Goal: Task Accomplishment & Management: Manage account settings

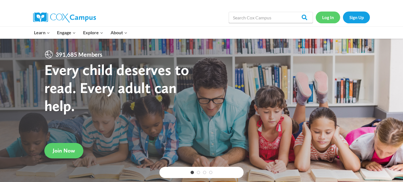
click at [326, 17] on link "Log In" at bounding box center [327, 16] width 24 height 11
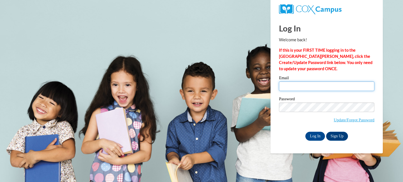
click at [311, 85] on input "Email" at bounding box center [326, 86] width 95 height 10
type input "abbie.ramon@muskegonorway.org"
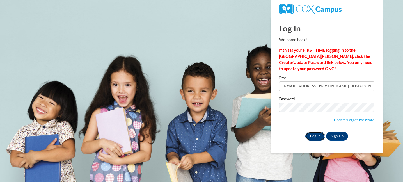
click at [311, 134] on input "Log In" at bounding box center [315, 136] width 20 height 9
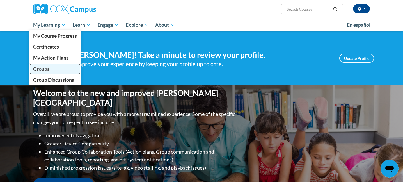
click at [44, 66] on span "Groups" at bounding box center [41, 69] width 16 height 6
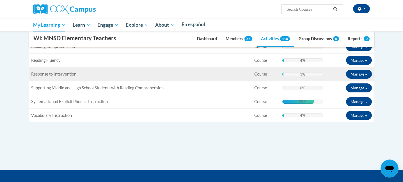
scroll to position [244, 0]
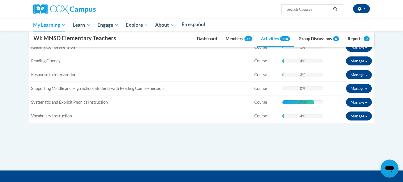
click at [350, 22] on span "Manage" at bounding box center [357, 19] width 14 height 5
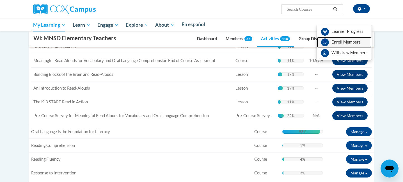
click at [337, 44] on span "Enroll Members" at bounding box center [345, 42] width 29 height 5
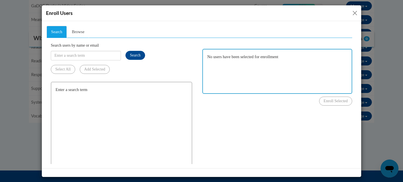
scroll to position [0, 0]
click at [80, 31] on span "Browse" at bounding box center [78, 31] width 13 height 4
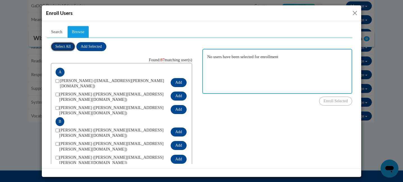
click at [67, 43] on button "Select All" at bounding box center [63, 46] width 24 height 9
checkbox input "true"
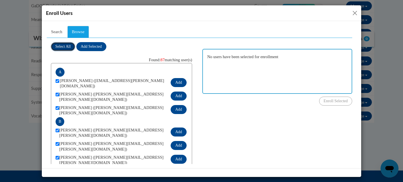
checkbox input "true"
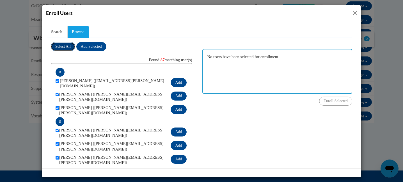
checkbox input "true"
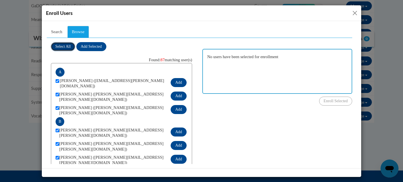
checkbox input "true"
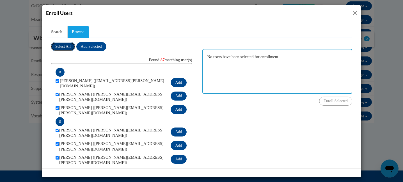
checkbox input "true"
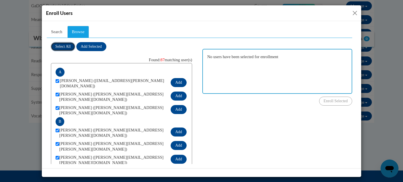
checkbox input "true"
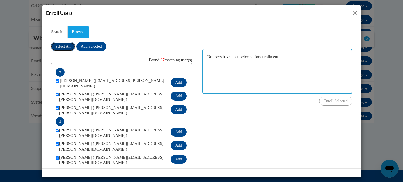
checkbox input "true"
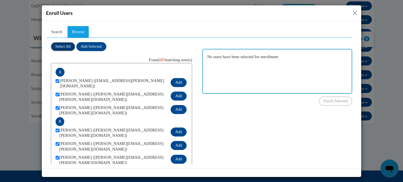
checkbox input "true"
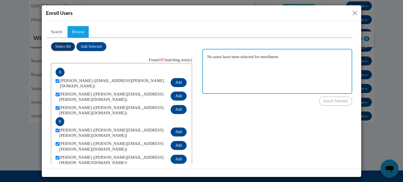
checkbox input "true"
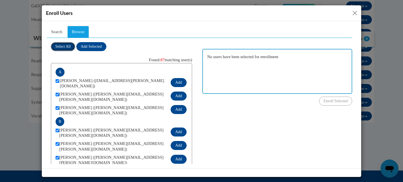
checkbox input "true"
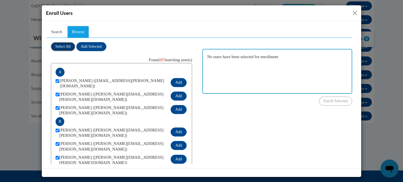
checkbox input "true"
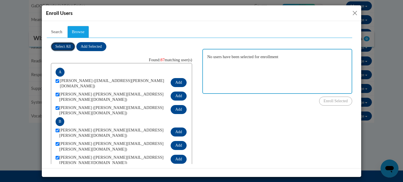
checkbox input "true"
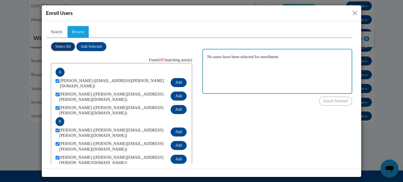
checkbox input "true"
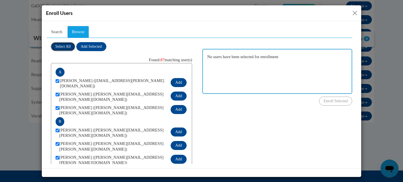
checkbox input "true"
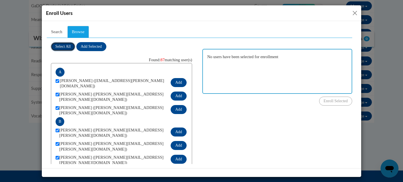
checkbox input "true"
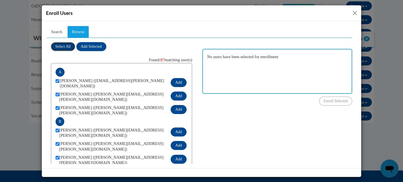
checkbox input "true"
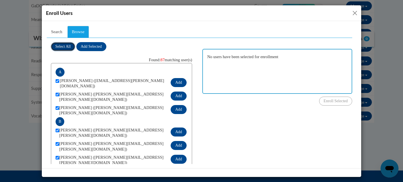
checkbox input "true"
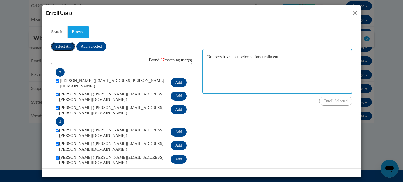
checkbox input "true"
click at [105, 50] on button "Add Selected" at bounding box center [91, 46] width 30 height 9
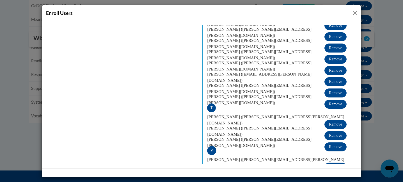
scroll to position [1053, 0]
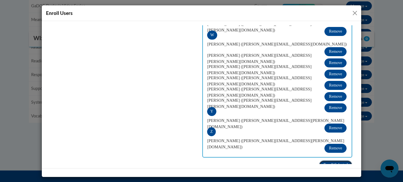
click at [337, 162] on span "Enroll Selected" at bounding box center [335, 164] width 24 height 4
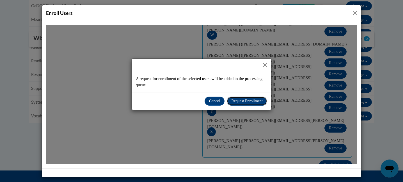
click at [250, 103] on button "Request Enrollment" at bounding box center [247, 100] width 40 height 9
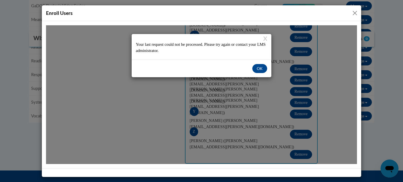
click at [357, 9] on div "Enroll Users" at bounding box center [201, 13] width 319 height 16
click at [266, 38] on button "X" at bounding box center [265, 38] width 4 height 6
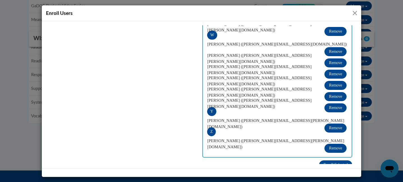
click at [353, 13] on button "Close" at bounding box center [354, 13] width 7 height 7
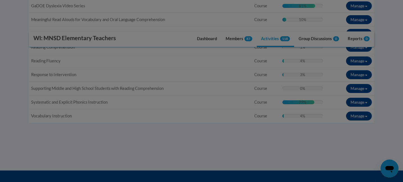
scroll to position [0, 0]
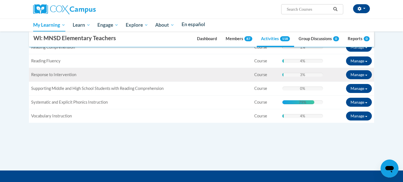
click at [173, 78] on div "Title: Response to Intervention" at bounding box center [140, 75] width 218 height 6
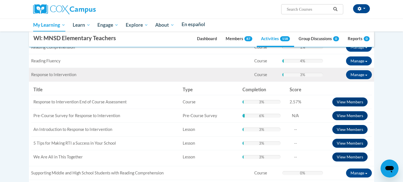
click at [173, 78] on div "Title: Response to Intervention" at bounding box center [140, 75] width 218 height 6
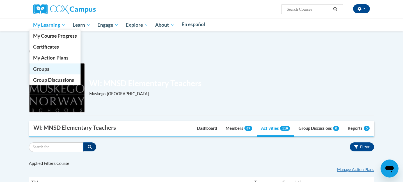
click at [49, 66] on span "Groups" at bounding box center [41, 69] width 16 height 6
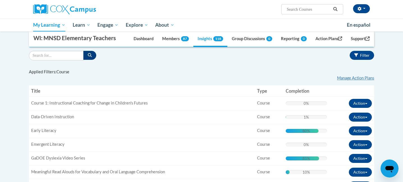
scroll to position [86, 0]
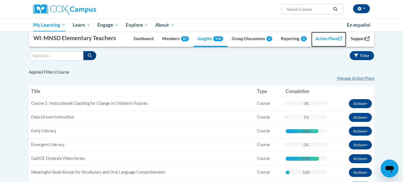
click at [331, 38] on link "Action Plans" at bounding box center [328, 39] width 35 height 15
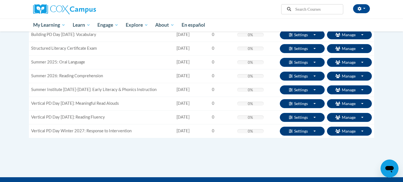
scroll to position [107, 0]
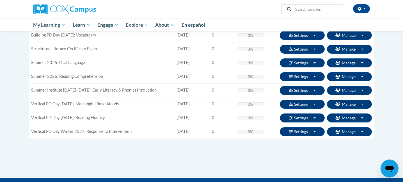
click at [350, 167] on div "Supervisor Modal Window Search Search « 1" at bounding box center [201, 76] width 353 height 201
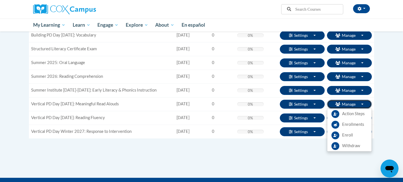
click at [362, 103] on button "Manage Toggle Dropdown" at bounding box center [349, 104] width 45 height 9
click at [346, 125] on span "Enrollments" at bounding box center [353, 124] width 22 height 6
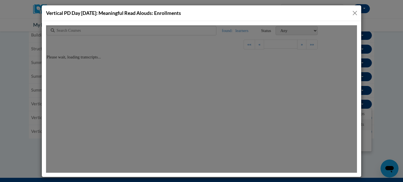
scroll to position [0, 0]
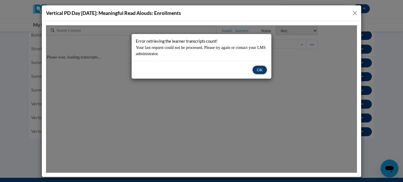
click at [261, 72] on button "OK" at bounding box center [259, 69] width 15 height 9
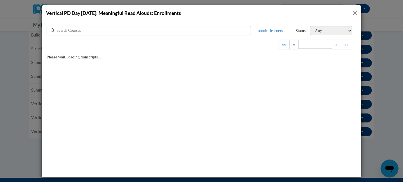
click at [357, 15] on button "Close" at bounding box center [354, 13] width 7 height 7
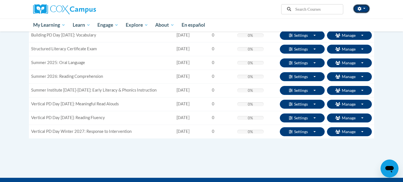
click at [358, 9] on icon "button" at bounding box center [359, 9] width 4 height 4
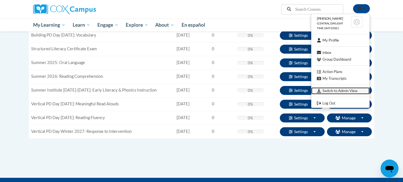
click at [331, 91] on link "Switch to Admin View" at bounding box center [340, 90] width 58 height 7
